Goal: Task Accomplishment & Management: Use online tool/utility

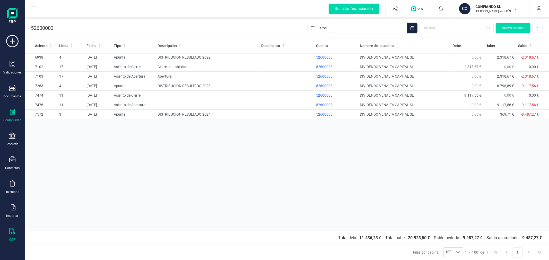
click at [9, 236] on div at bounding box center [12, 232] width 6 height 7
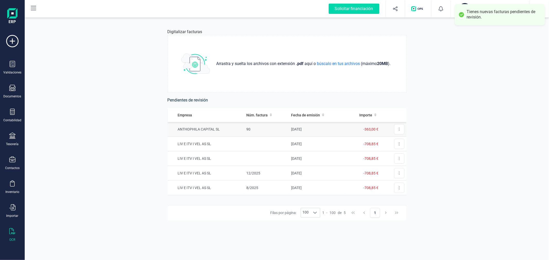
click at [345, 128] on td "-363,00 €" at bounding box center [362, 129] width 36 height 15
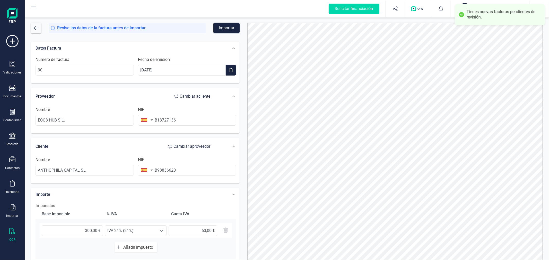
click at [226, 26] on button "Importar" at bounding box center [226, 28] width 26 height 11
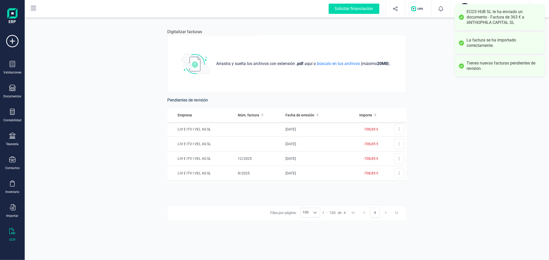
click at [91, 109] on div "Digitalizar facturas Arrastra y suelta los archivos con extensión .pdf aquí o b…" at bounding box center [287, 138] width 524 height 244
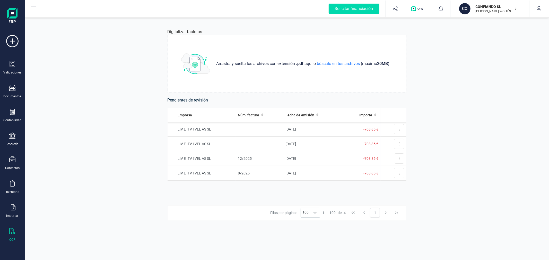
click at [478, 13] on div "Tienes nuevas facturas pendientes de revisión." at bounding box center [504, 14] width 74 height 11
click at [479, 7] on p "CONFIANDO SL" at bounding box center [496, 6] width 41 height 5
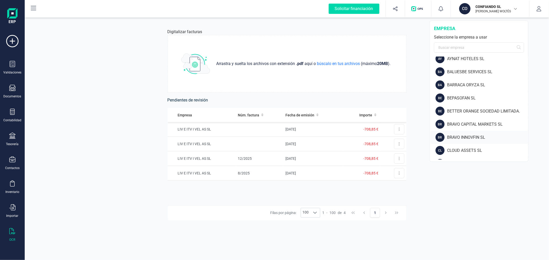
scroll to position [86, 0]
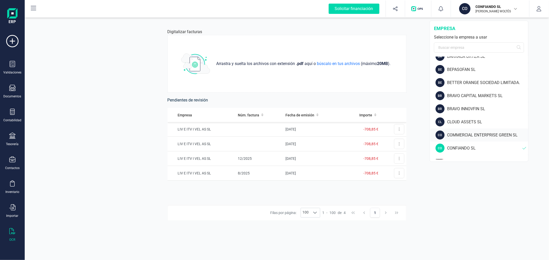
click at [461, 137] on div "COMMERCIAL ENTERPRISE GREEN SL" at bounding box center [487, 135] width 81 height 6
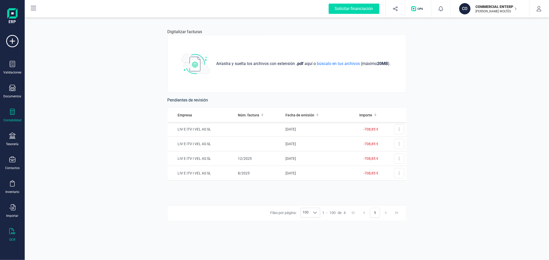
click at [10, 115] on icon at bounding box center [12, 112] width 6 height 6
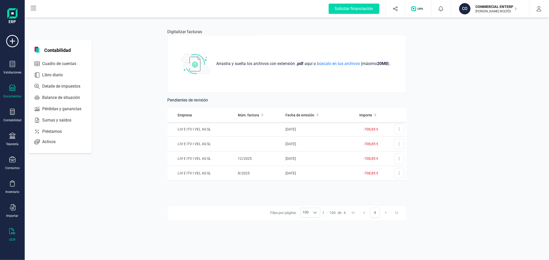
click at [11, 91] on div at bounding box center [12, 88] width 6 height 7
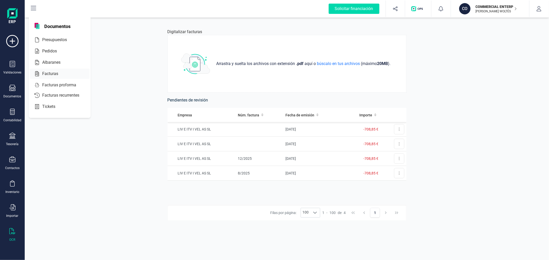
click at [55, 69] on div "Facturas" at bounding box center [60, 74] width 60 height 10
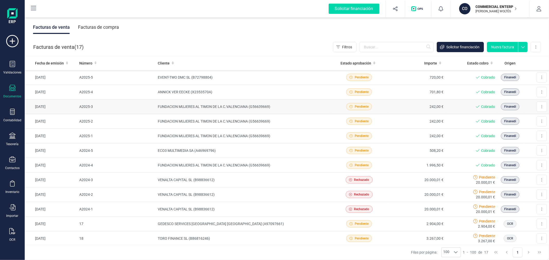
click at [216, 104] on td "FUNDACION MUJERES AL TIMON DE LA C.VALENCIANA (G56639669)" at bounding box center [243, 107] width 174 height 15
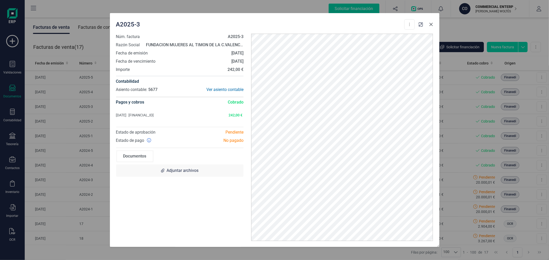
click at [431, 23] on icon "Close" at bounding box center [431, 24] width 4 height 4
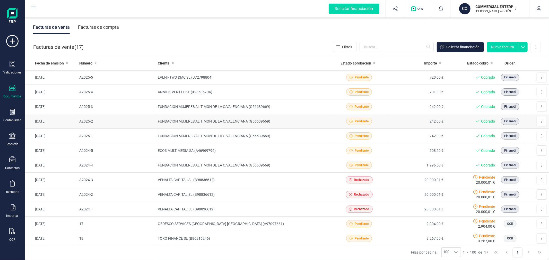
click at [223, 121] on td "FUNDACION MUJERES AL TIMON DE LA C.VALENCIANA (G56639669)" at bounding box center [243, 121] width 174 height 15
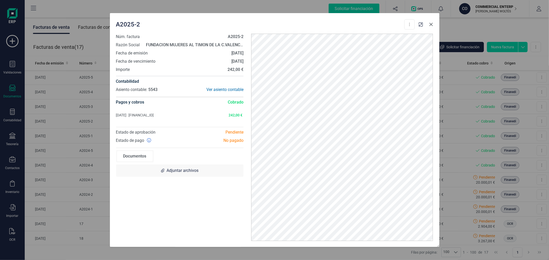
click at [429, 25] on icon "Close" at bounding box center [431, 24] width 4 height 4
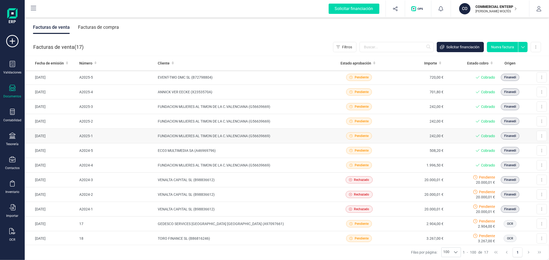
click at [242, 133] on td "FUNDACION MUJERES AL TIMON DE LA C.VALENCIANA (G56639669)" at bounding box center [243, 136] width 174 height 15
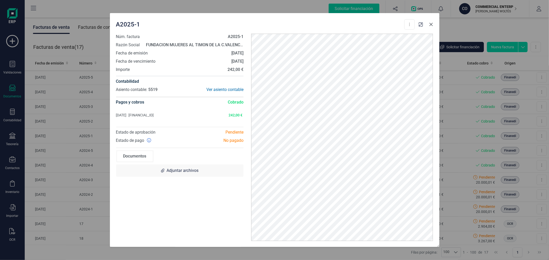
click at [430, 24] on icon "Close" at bounding box center [430, 24] width 3 height 3
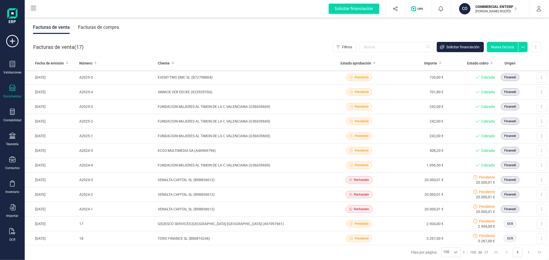
click at [489, 12] on p "[PERSON_NAME] WOLTÉS" at bounding box center [496, 11] width 41 height 4
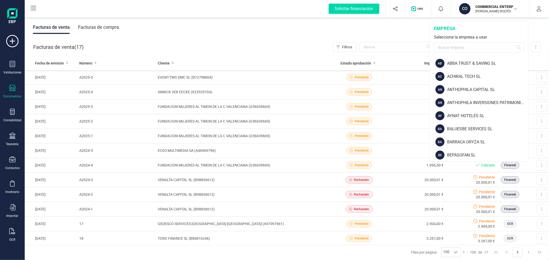
scroll to position [526, 0]
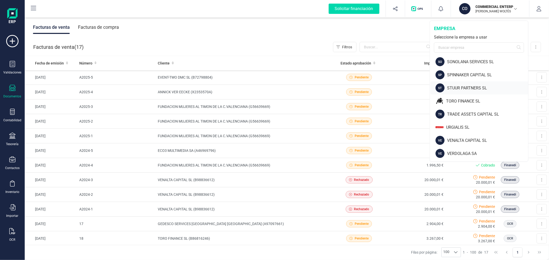
click at [464, 88] on div "STUUR PARTNERS SL" at bounding box center [487, 88] width 81 height 6
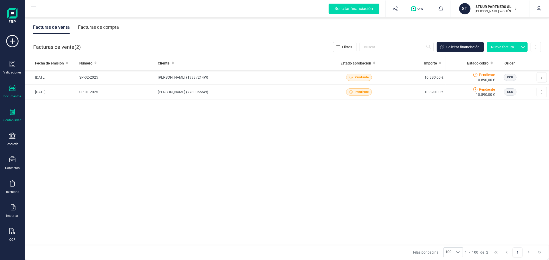
click at [14, 117] on div "Contabilidad" at bounding box center [12, 116] width 21 height 14
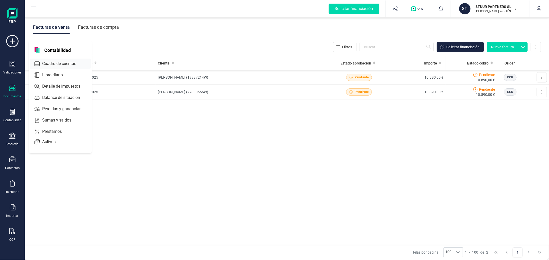
click at [53, 63] on span "Cuadro de cuentas" at bounding box center [62, 64] width 45 height 6
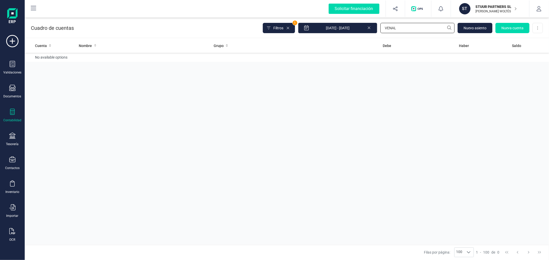
click at [403, 27] on input "VENAL" at bounding box center [417, 28] width 74 height 10
type input "MONLL"
click at [232, 61] on td "Acreedores varios" at bounding box center [264, 60] width 104 height 15
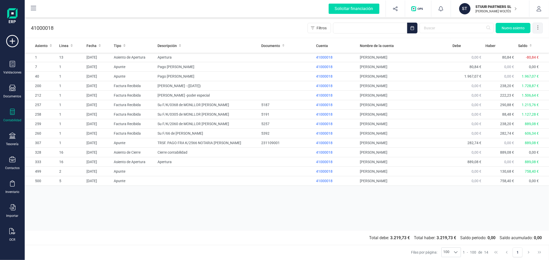
click at [541, 28] on div at bounding box center [538, 28] width 10 height 10
click at [521, 40] on span "Exportar Excel" at bounding box center [520, 40] width 37 height 4
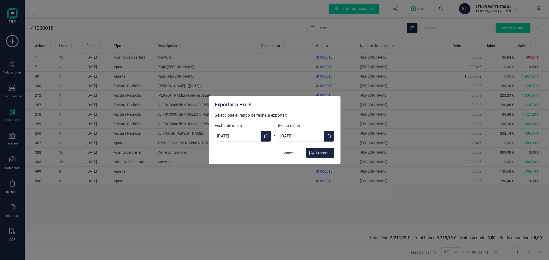
click at [262, 135] on button "Choose Date" at bounding box center [266, 136] width 10 height 11
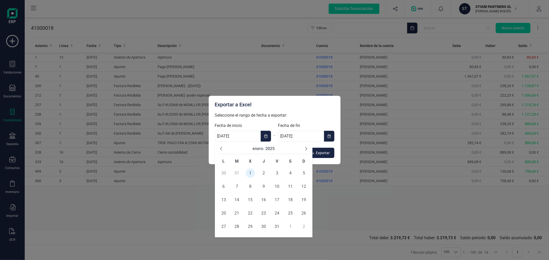
click at [271, 147] on button "2025" at bounding box center [269, 149] width 9 height 6
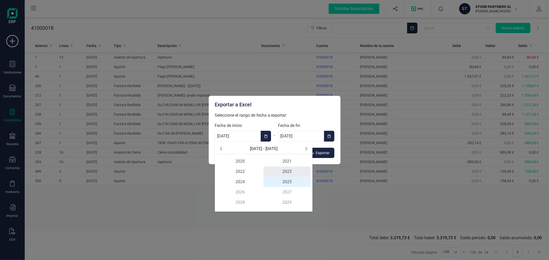
click at [275, 171] on span "2023" at bounding box center [286, 172] width 47 height 10
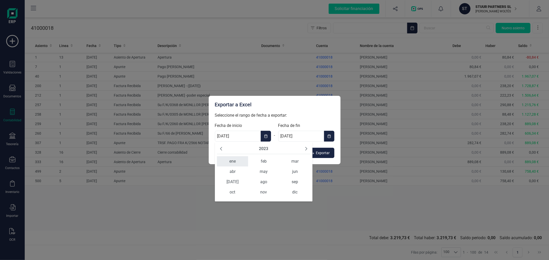
click at [235, 162] on span "ene" at bounding box center [232, 161] width 31 height 10
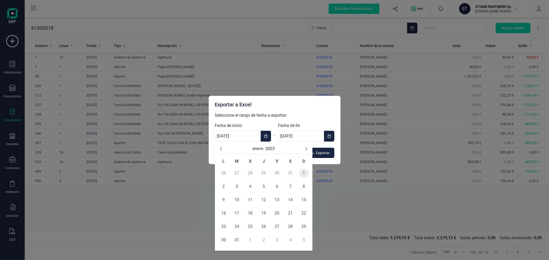
click at [305, 173] on span "1" at bounding box center [303, 173] width 9 height 9
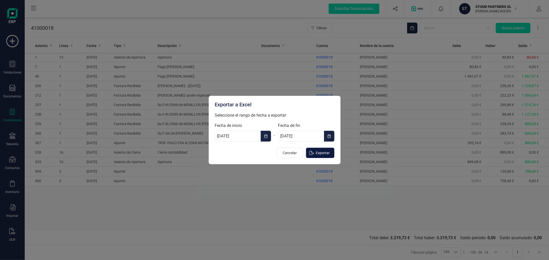
click at [317, 152] on span "Exportar" at bounding box center [323, 153] width 14 height 5
type input "[DATE]"
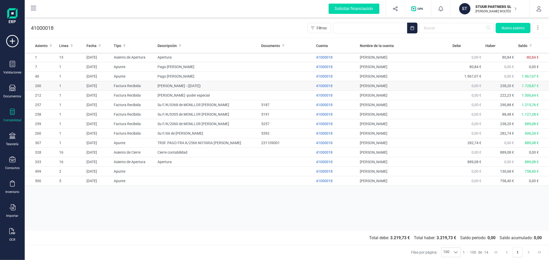
click at [205, 85] on td "[PERSON_NAME] - ([DATE])" at bounding box center [207, 86] width 104 height 10
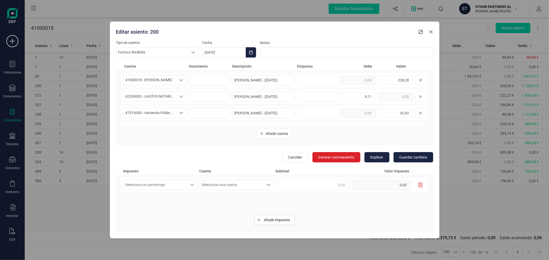
click at [430, 29] on button "Close" at bounding box center [431, 32] width 8 height 8
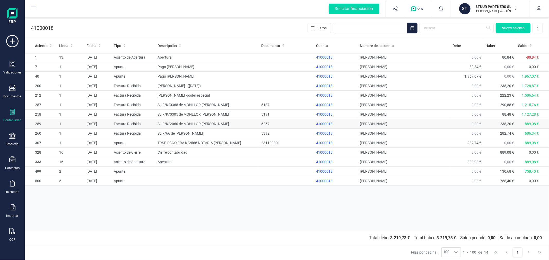
click at [175, 124] on td "Su F/K/2060 de MONLLOR [PERSON_NAME]" at bounding box center [207, 124] width 104 height 10
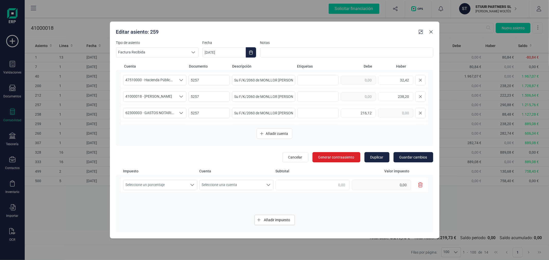
click at [431, 32] on icon "Close" at bounding box center [430, 31] width 3 height 3
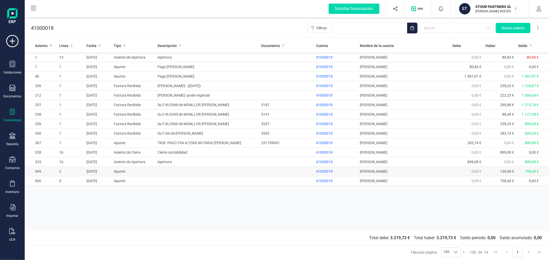
click at [185, 172] on td at bounding box center [207, 172] width 104 height 10
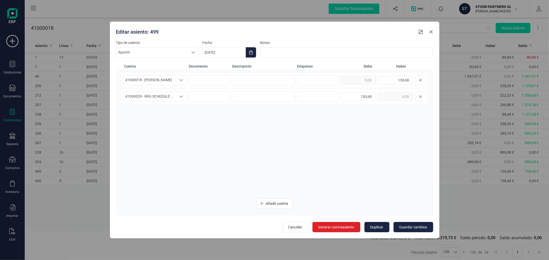
click at [431, 32] on icon "Close" at bounding box center [430, 31] width 3 height 3
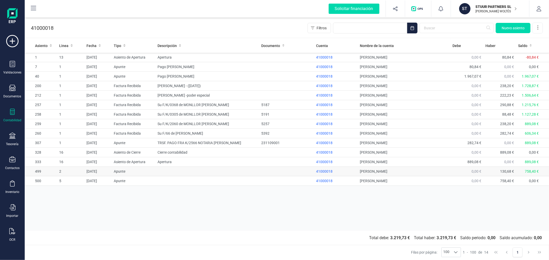
drag, startPoint x: 250, startPoint y: 177, endPoint x: 249, endPoint y: 173, distance: 3.6
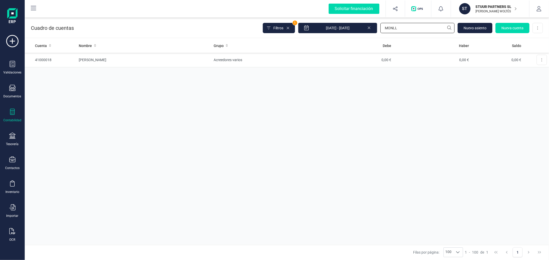
click at [410, 30] on input "MONLL" at bounding box center [417, 28] width 74 height 10
type input "RRG"
click at [165, 74] on td "RRG SCHEDULE PROCESS SL" at bounding box center [144, 74] width 135 height 15
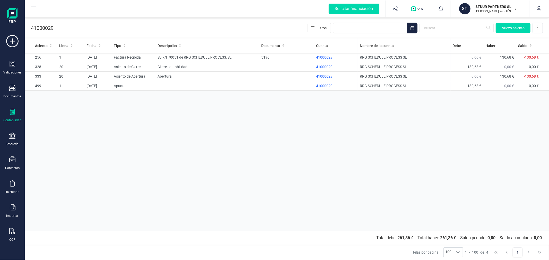
click at [175, 124] on div "Asiento Linea Fecha Tipo Descripción Documento Cuenta Nombre de la cuenta Debe …" at bounding box center [287, 135] width 524 height 192
drag, startPoint x: 196, startPoint y: 121, endPoint x: 220, endPoint y: 120, distance: 23.9
click at [196, 121] on div "Asiento Linea Fecha Tipo Descripción Documento Cuenta Nombre de la cuenta Debe …" at bounding box center [287, 135] width 524 height 192
click at [538, 27] on icon at bounding box center [538, 27] width 1 height 4
click at [521, 38] on span "Exportar Excel" at bounding box center [520, 40] width 37 height 4
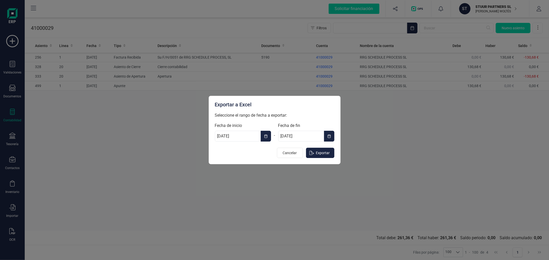
click at [267, 136] on icon "Choose Date" at bounding box center [265, 137] width 3 height 4
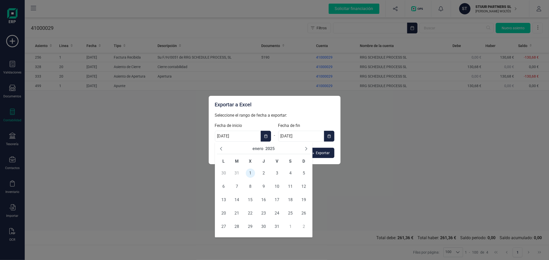
click at [273, 148] on button "2025" at bounding box center [269, 149] width 9 height 6
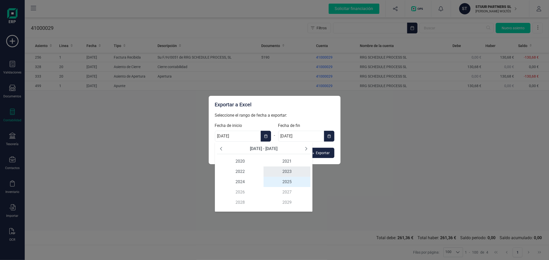
click at [284, 171] on span "2023" at bounding box center [286, 172] width 47 height 10
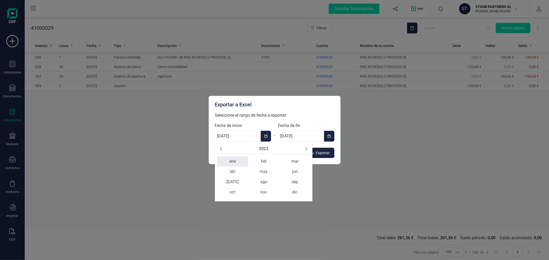
click at [237, 160] on span "ene" at bounding box center [232, 161] width 31 height 10
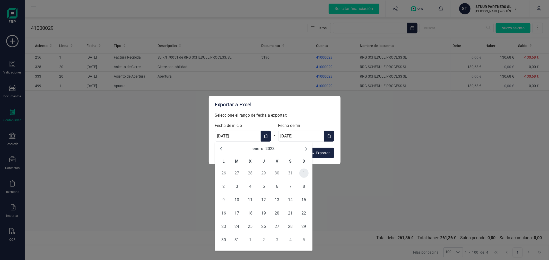
click at [302, 172] on span "1" at bounding box center [303, 173] width 9 height 9
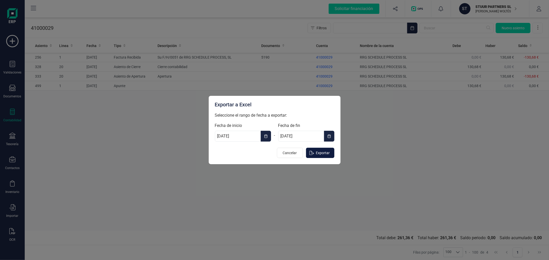
click at [317, 154] on span "Exportar" at bounding box center [323, 153] width 14 height 5
type input "[DATE]"
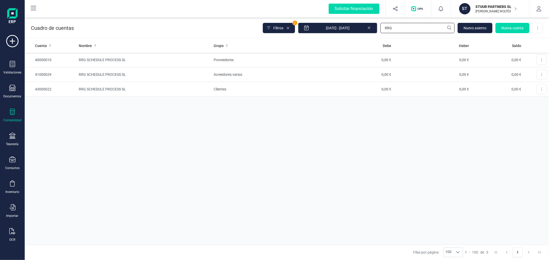
click at [396, 29] on input "RRG" at bounding box center [417, 28] width 74 height 10
click at [369, 28] on icon at bounding box center [369, 28] width 3 height 3
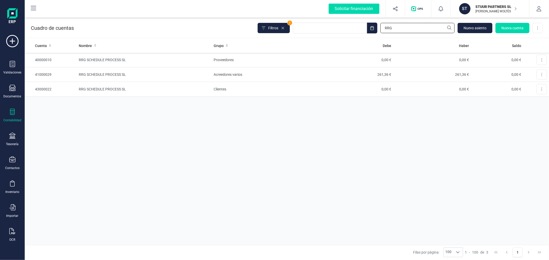
click at [407, 25] on input "RRG" at bounding box center [417, 28] width 74 height 10
type input "MONLLOR"
